Goal: Information Seeking & Learning: Learn about a topic

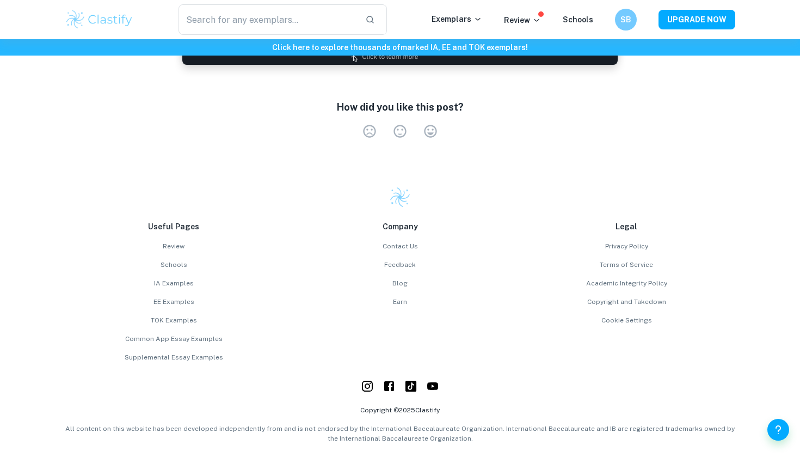
scroll to position [1426, 0]
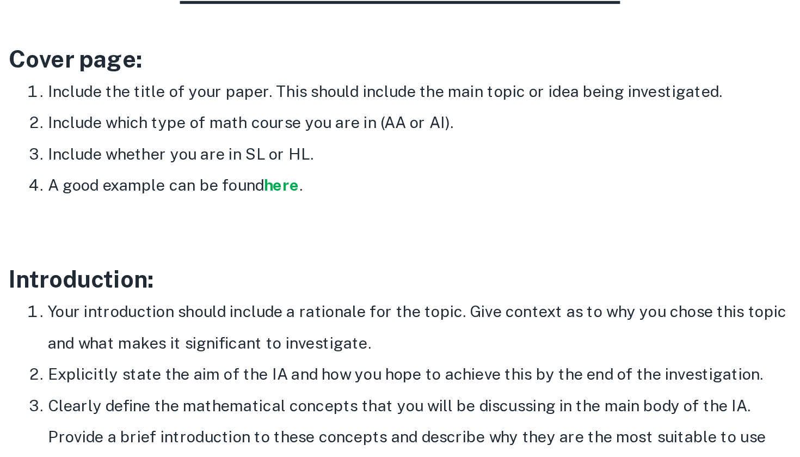
scroll to position [426, 0]
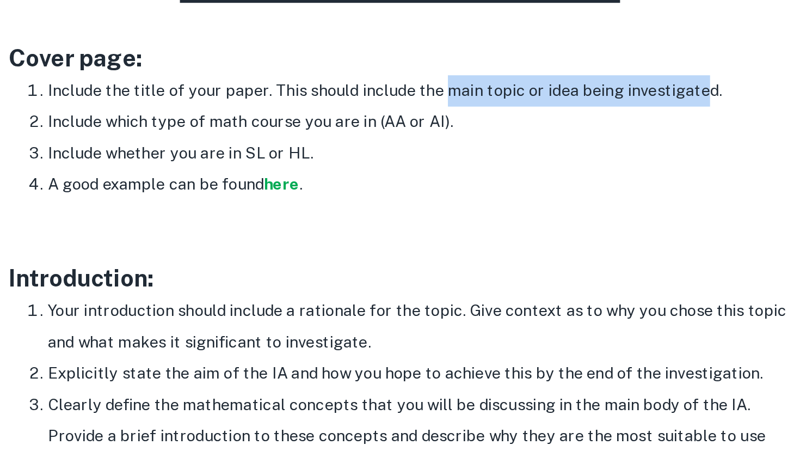
drag, startPoint x: 247, startPoint y: 48, endPoint x: 384, endPoint y: 42, distance: 137.3
click at [385, 244] on li "Include the title of your paper. This should include the main topic or idea bei…" at bounding box center [411, 252] width 414 height 17
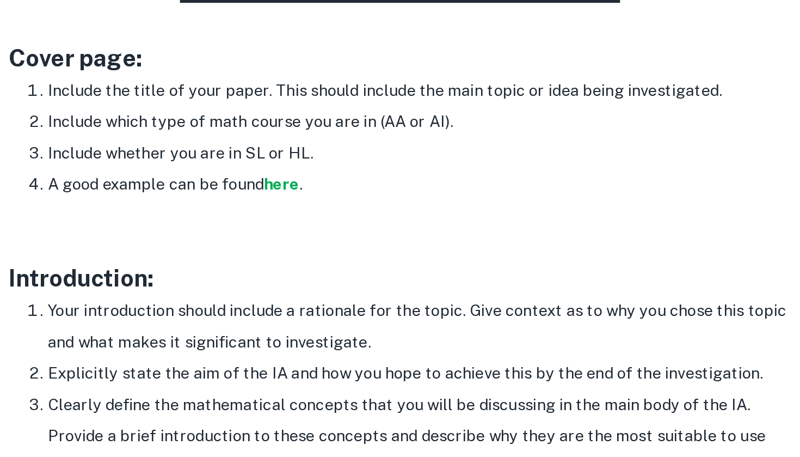
click at [292, 262] on li "Include which type of math course you are in (AA or AI)." at bounding box center [411, 270] width 414 height 17
drag, startPoint x: 209, startPoint y: 65, endPoint x: 223, endPoint y: 63, distance: 14.3
click at [223, 262] on li "Include which type of math course you are in (AA or AI)." at bounding box center [411, 270] width 414 height 17
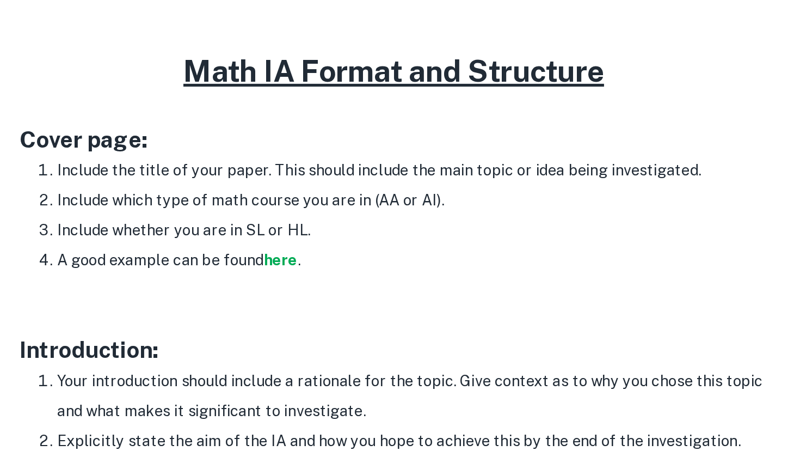
scroll to position [408, 0]
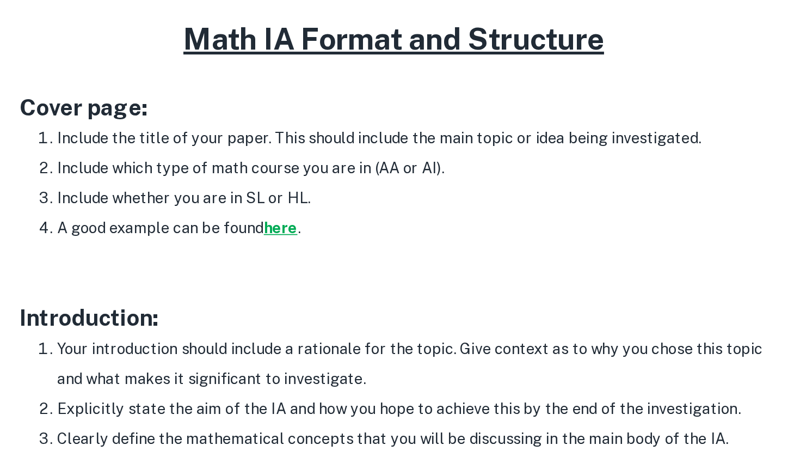
click at [325, 319] on strong "here" at bounding box center [335, 324] width 20 height 10
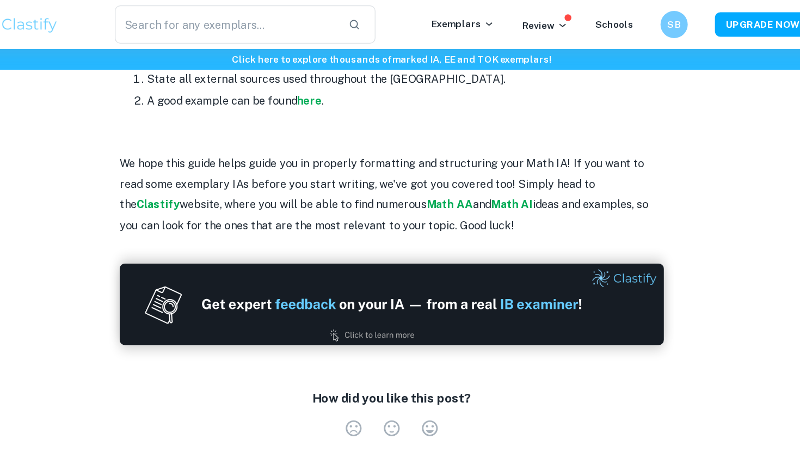
scroll to position [1566, 0]
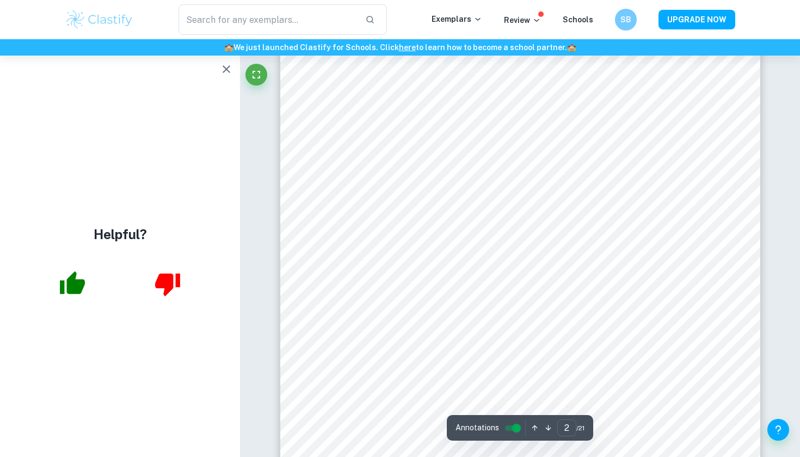
scroll to position [821, 0]
click at [229, 69] on icon "button" at bounding box center [226, 69] width 13 height 13
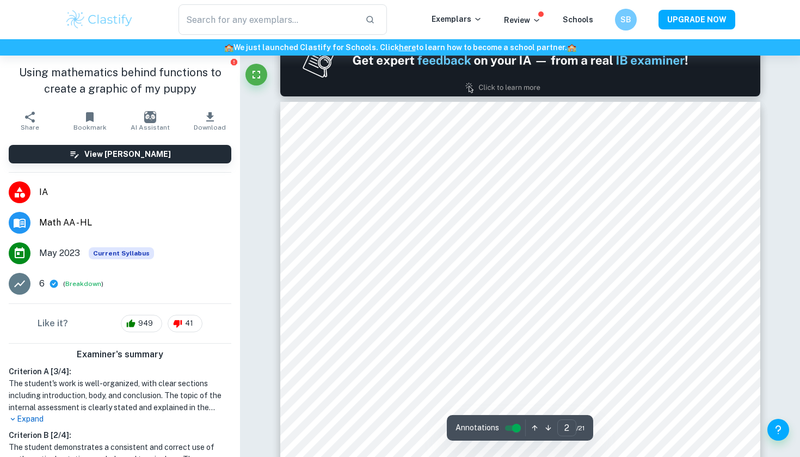
type input "1"
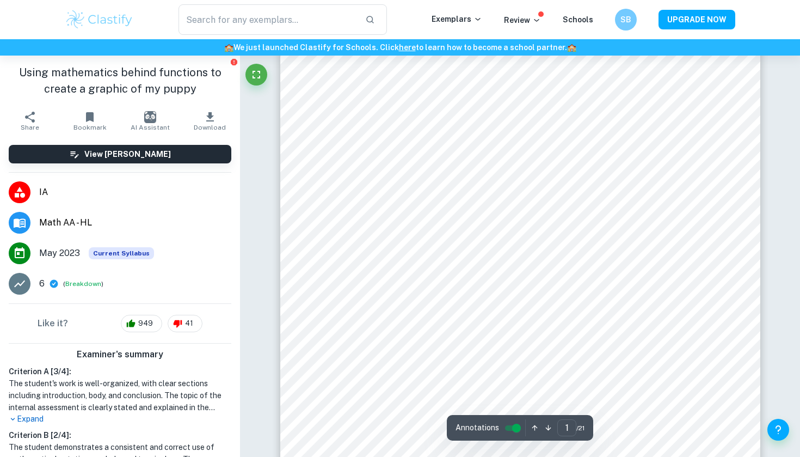
scroll to position [83, 0]
